Goal: Navigation & Orientation: Find specific page/section

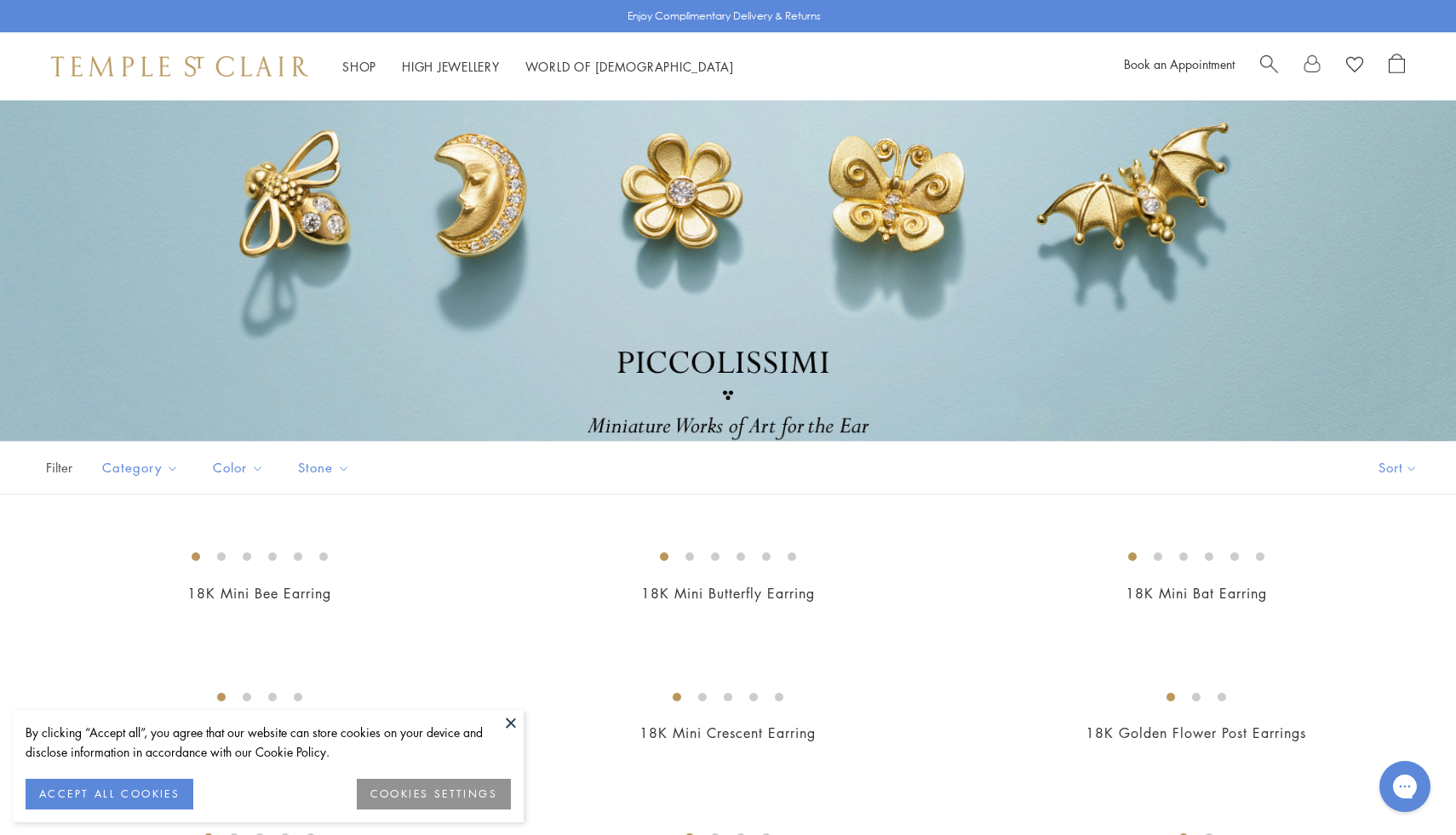
drag, startPoint x: 1455, startPoint y: 216, endPoint x: 1328, endPoint y: 200, distance: 128.0
click at [1328, 200] on div at bounding box center [728, 270] width 1456 height 341
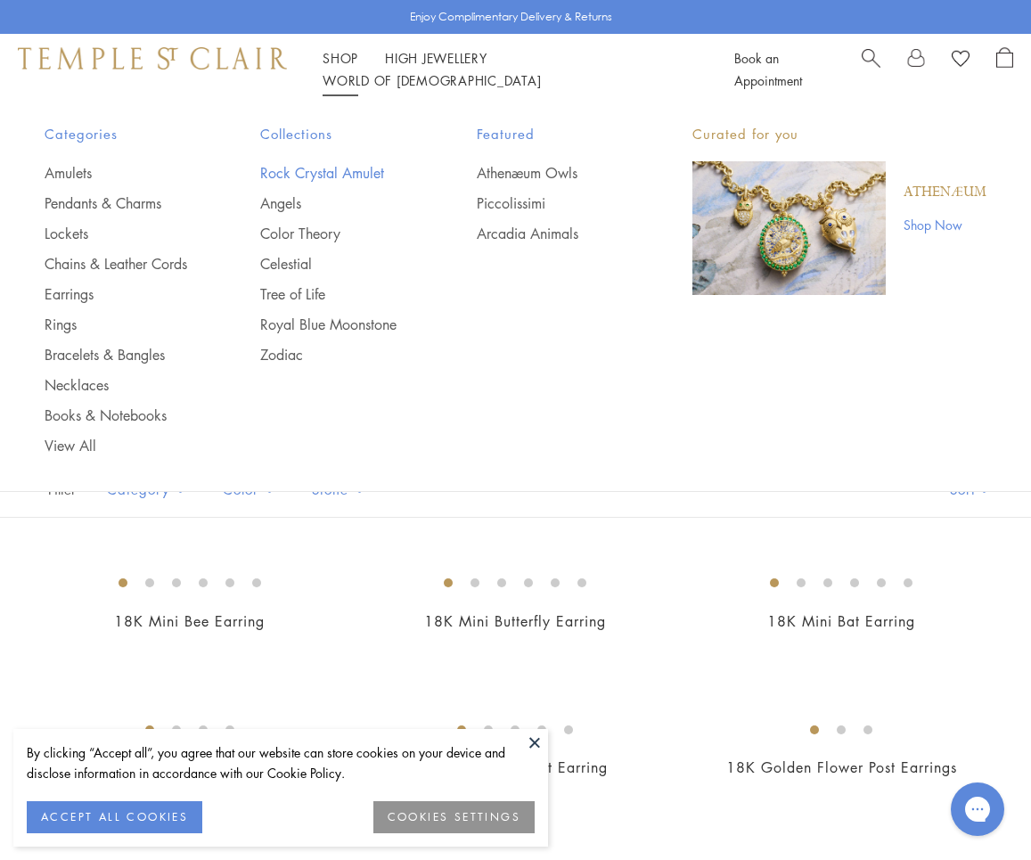
click at [352, 177] on link "Rock Crystal Amulet" at bounding box center [332, 173] width 144 height 20
click at [284, 212] on ul "Rock Crystal Amulet Angels Color Theory Celestial Tree of Life Royal Blue Moons…" at bounding box center [332, 263] width 144 height 201
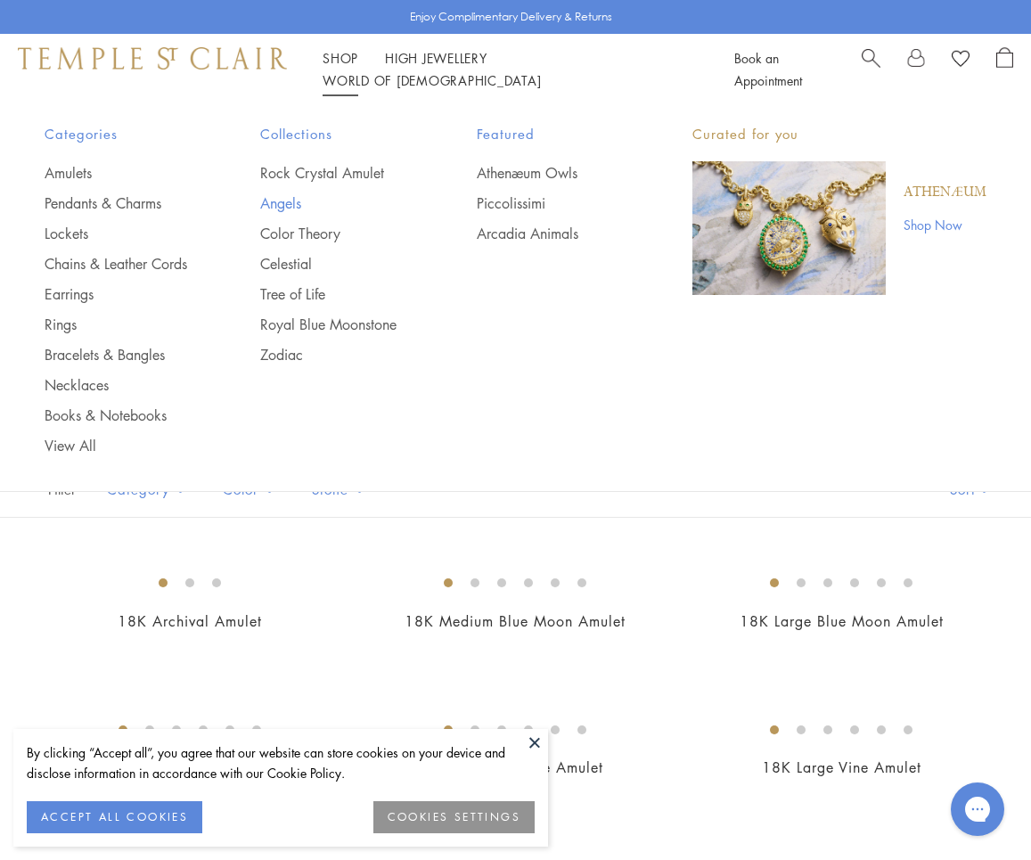
click at [286, 206] on link "Angels" at bounding box center [332, 203] width 144 height 20
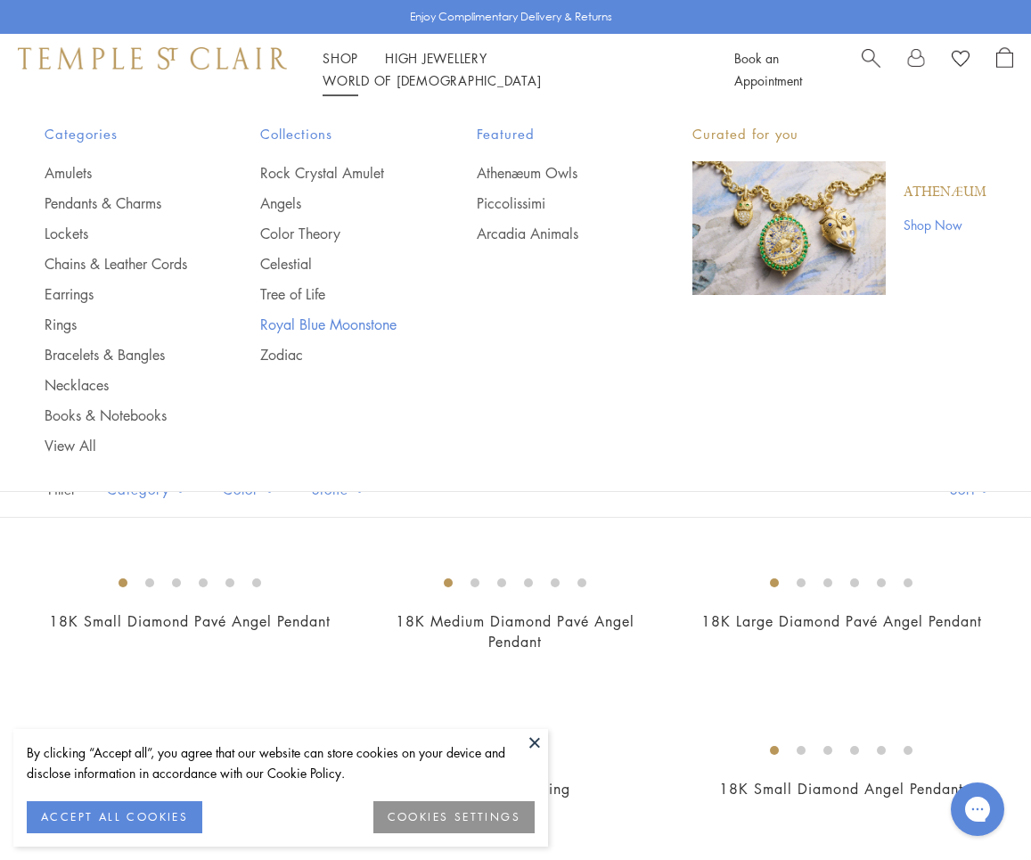
click at [303, 332] on link "Royal Blue Moonstone" at bounding box center [332, 325] width 144 height 20
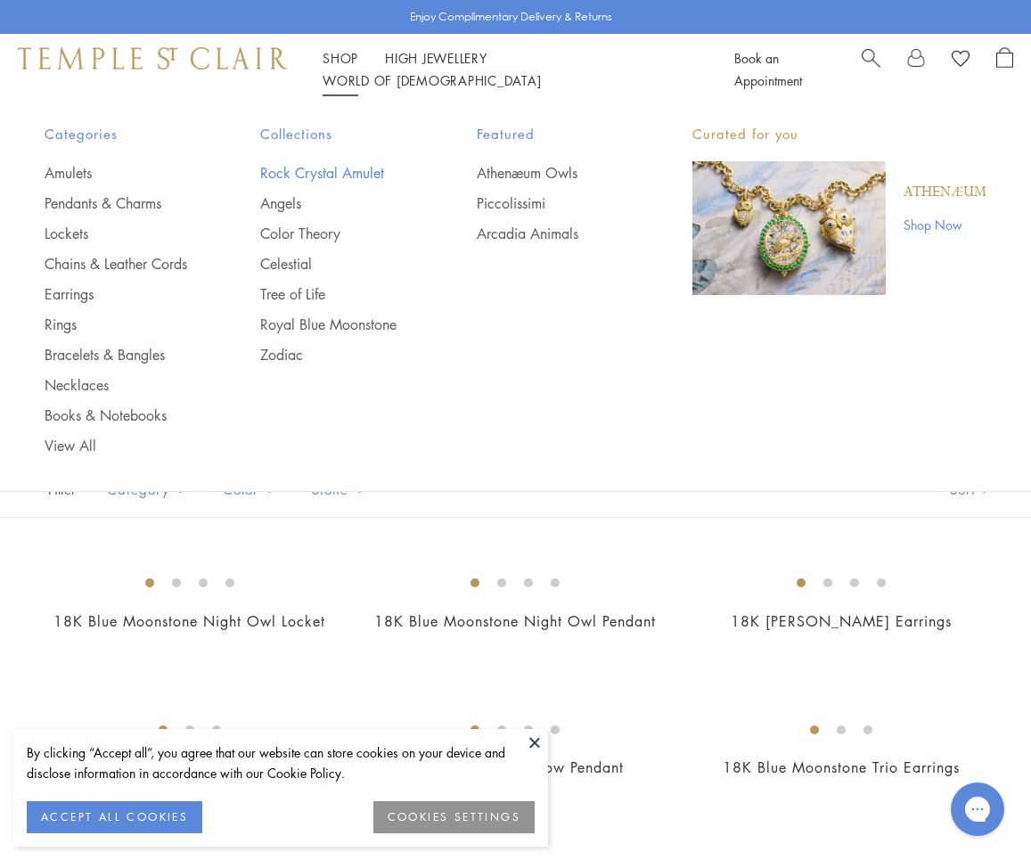
click at [306, 174] on link "Rock Crystal Amulet" at bounding box center [332, 173] width 144 height 20
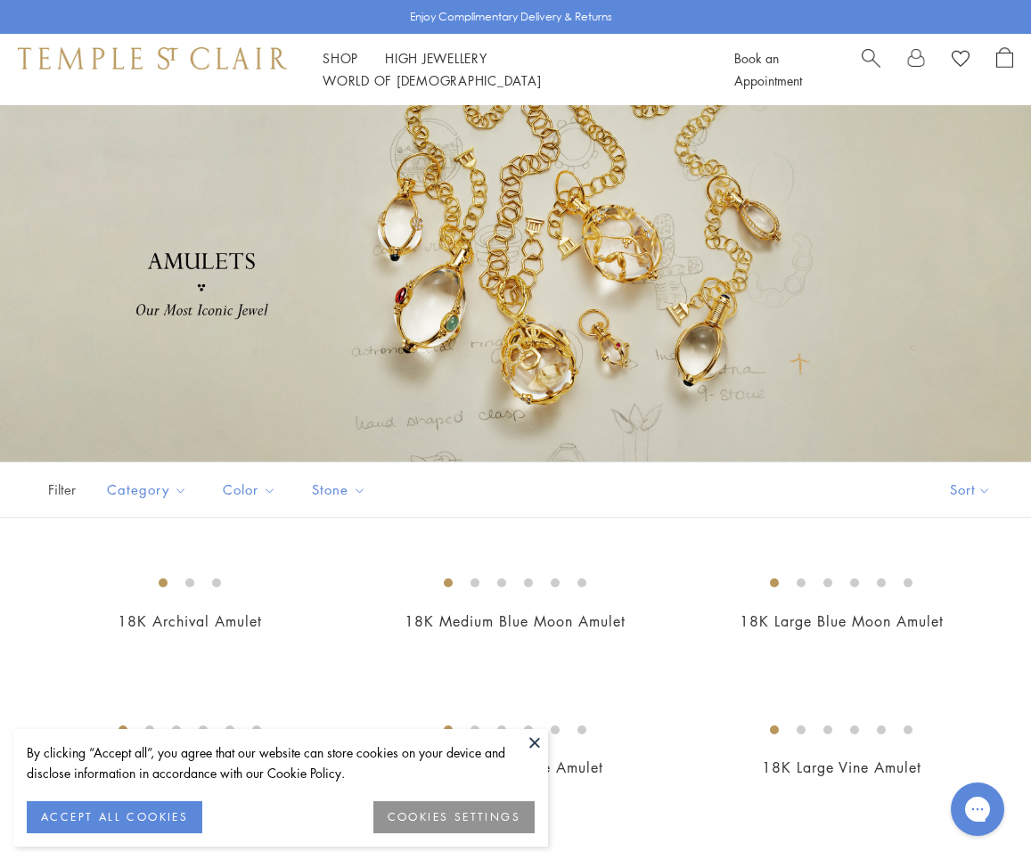
click at [1026, 155] on div at bounding box center [515, 283] width 1031 height 357
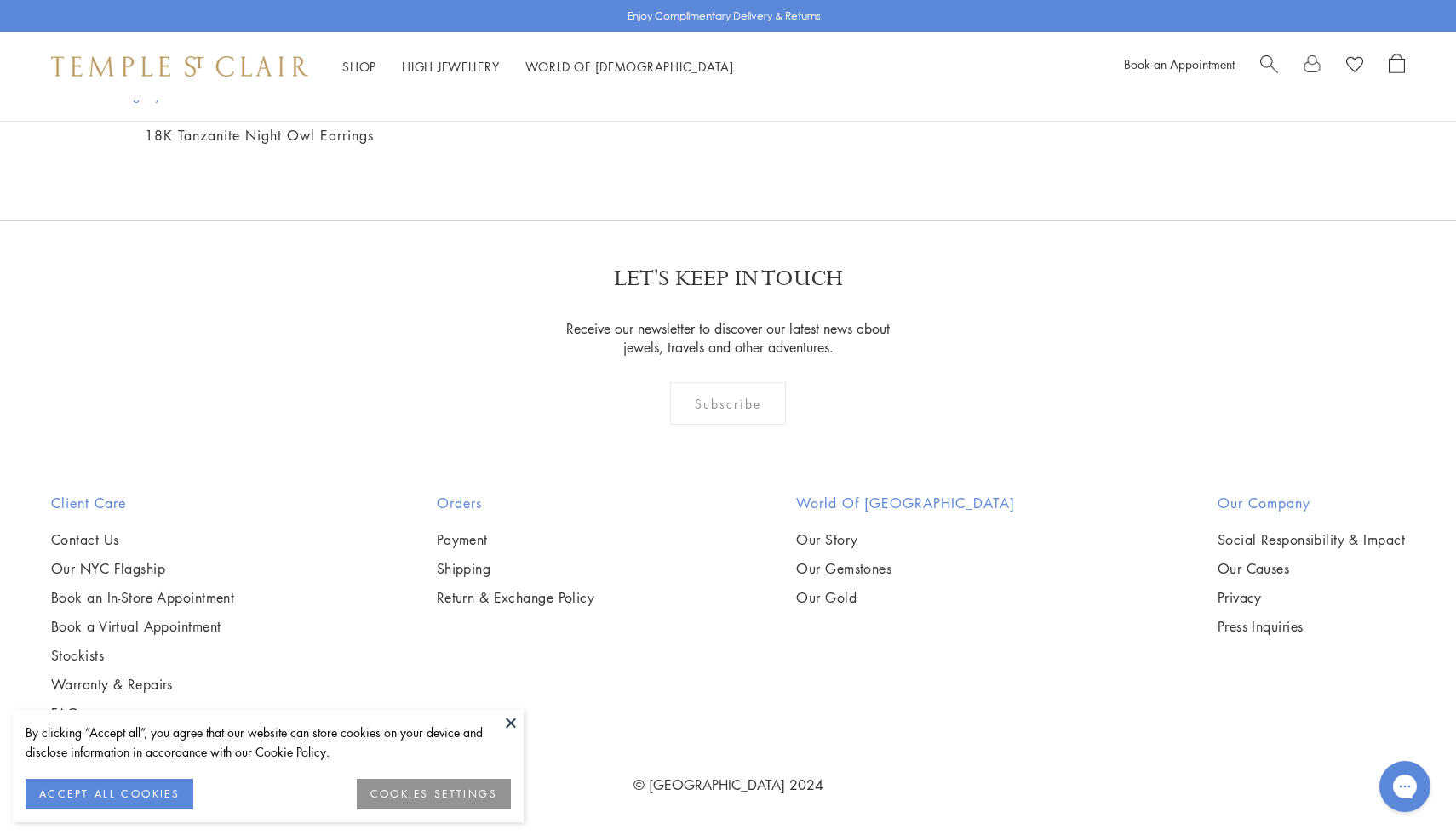
scroll to position [1588, 0]
click at [252, 69] on img at bounding box center [179, 66] width 257 height 20
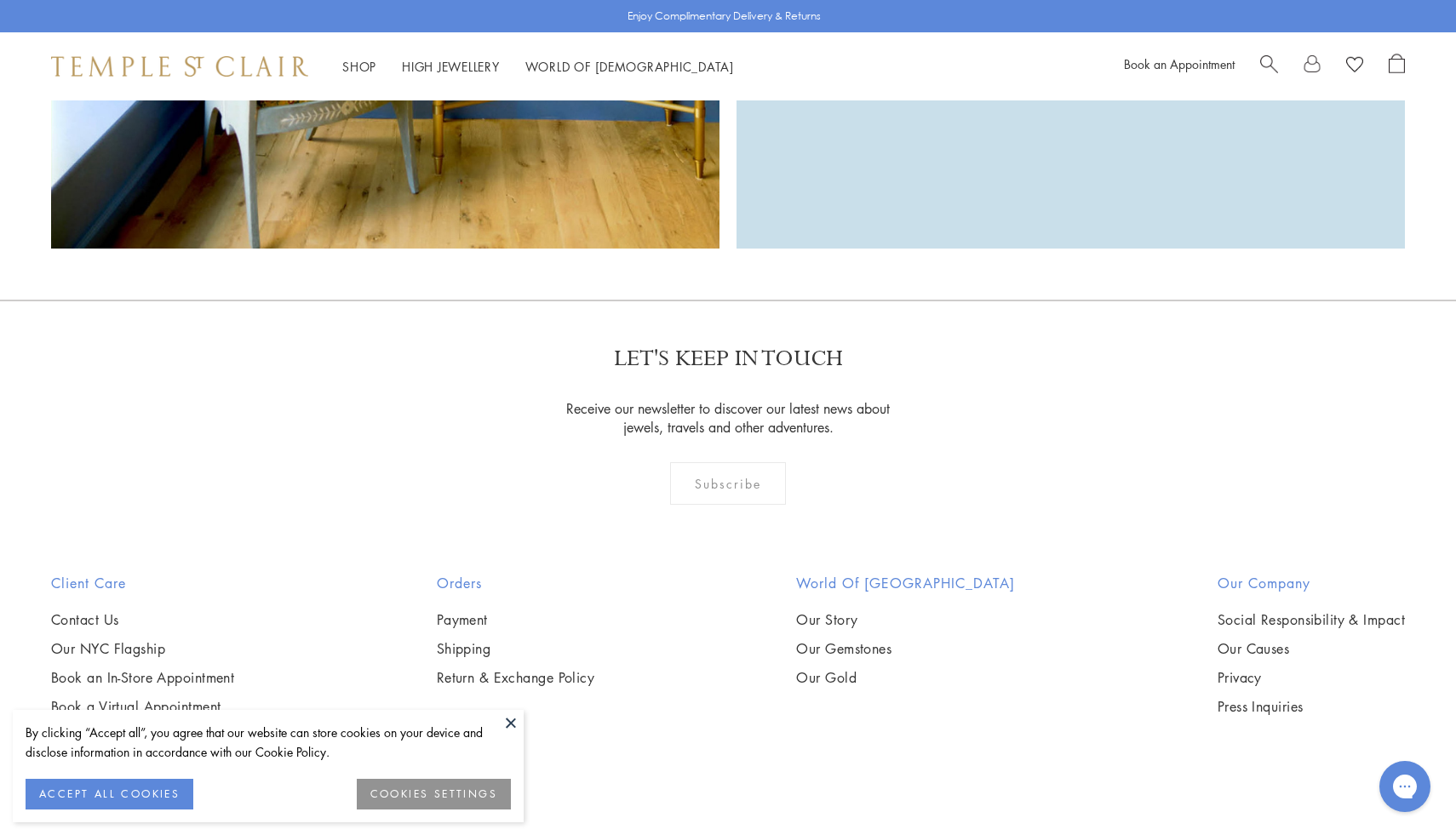
scroll to position [5134, 0]
